Goal: Download file/media

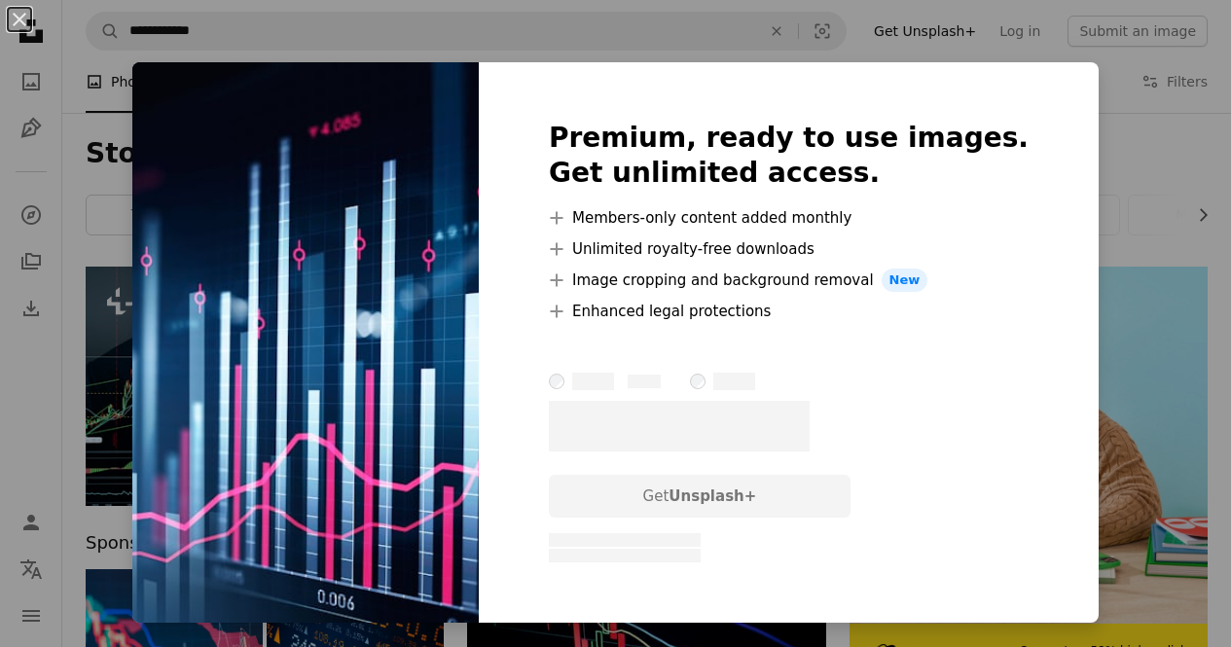
scroll to position [584, 0]
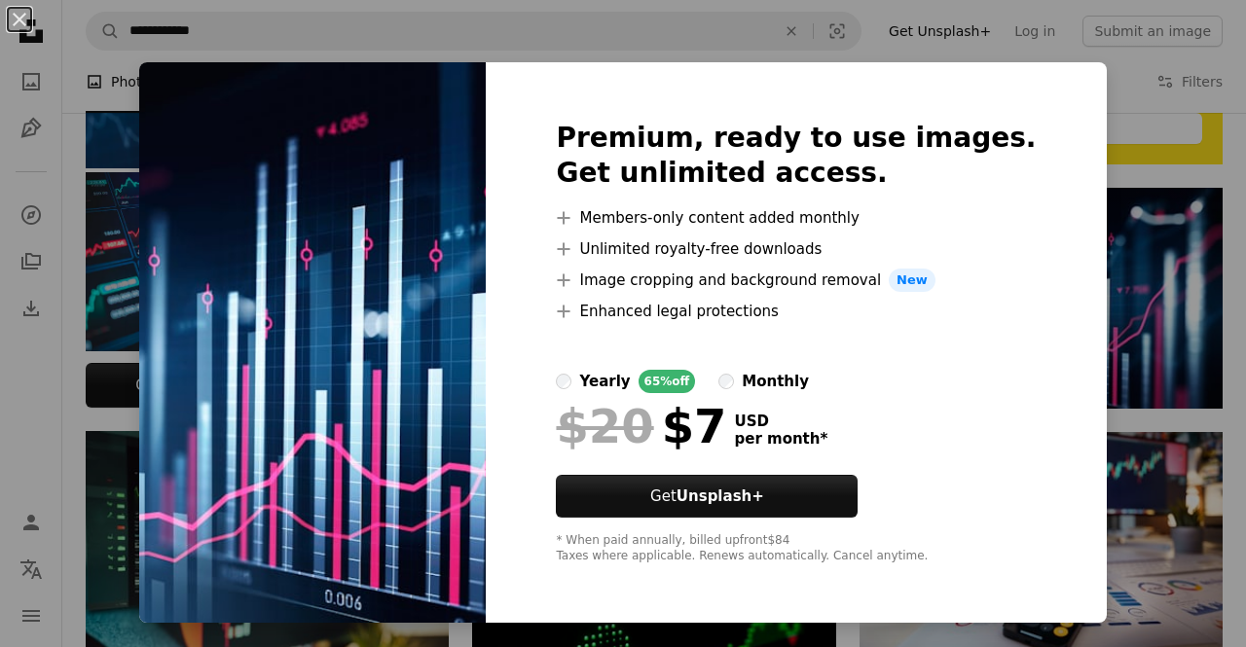
click at [1095, 233] on div "An X shape Premium, ready to use images. Get unlimited access. A plus sign Memb…" at bounding box center [623, 323] width 1246 height 647
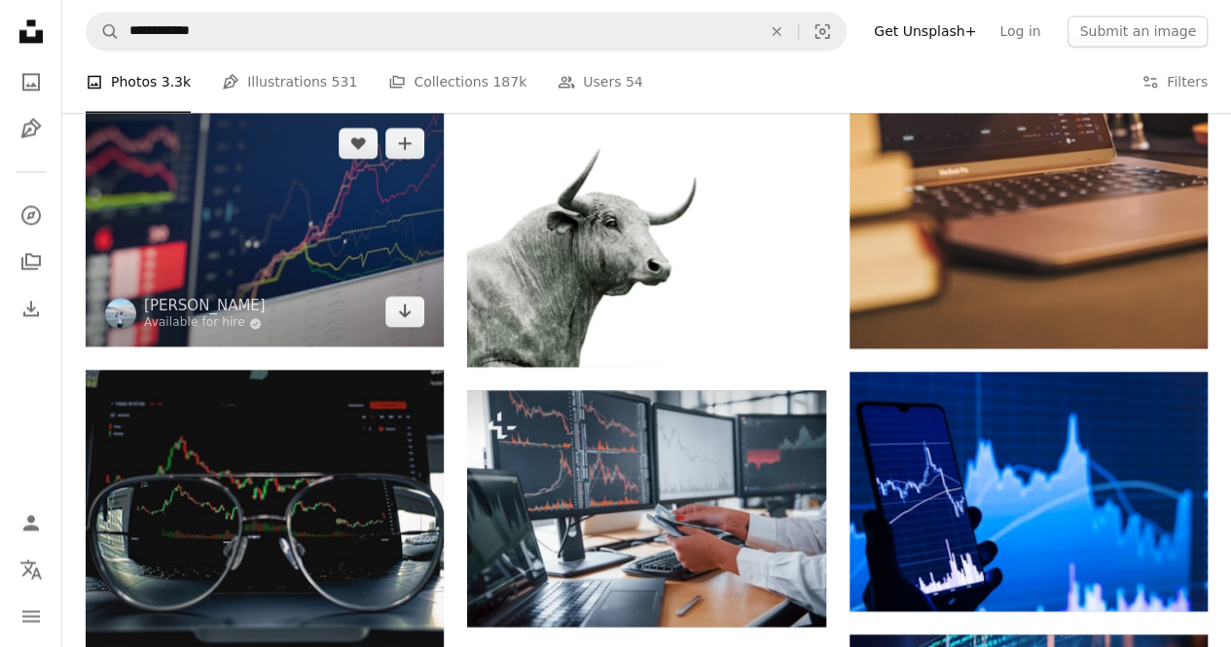
scroll to position [1363, 0]
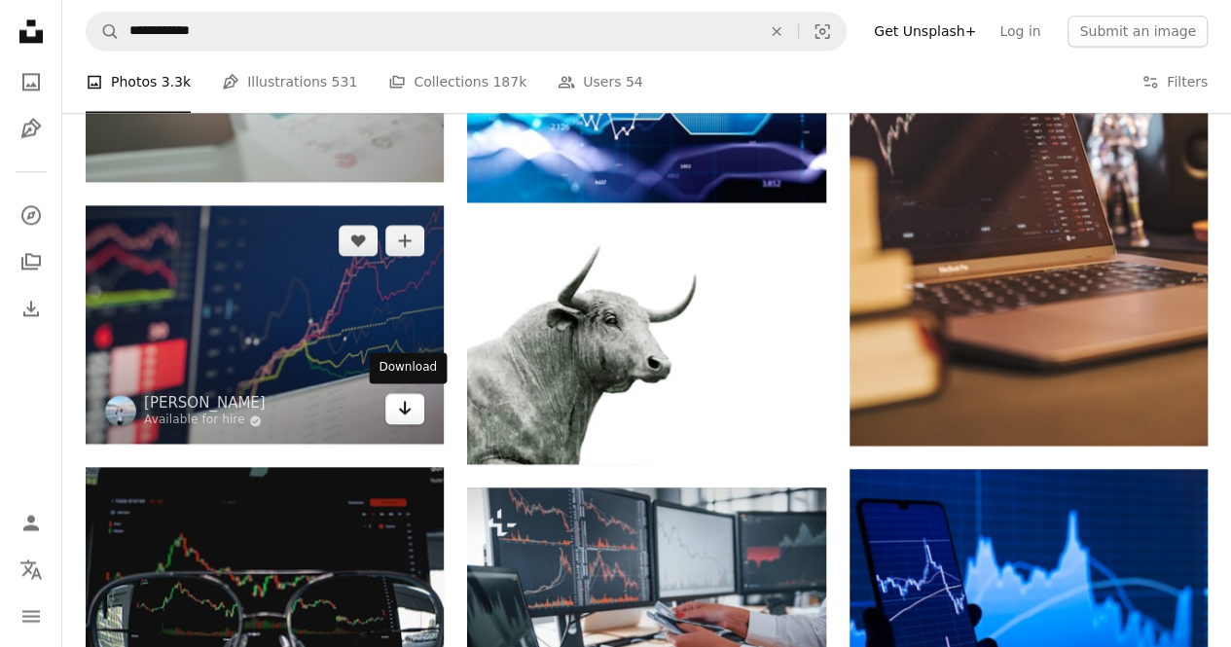
click at [401, 412] on icon "Arrow pointing down" at bounding box center [405, 407] width 16 height 23
